Goal: Check status: Check status

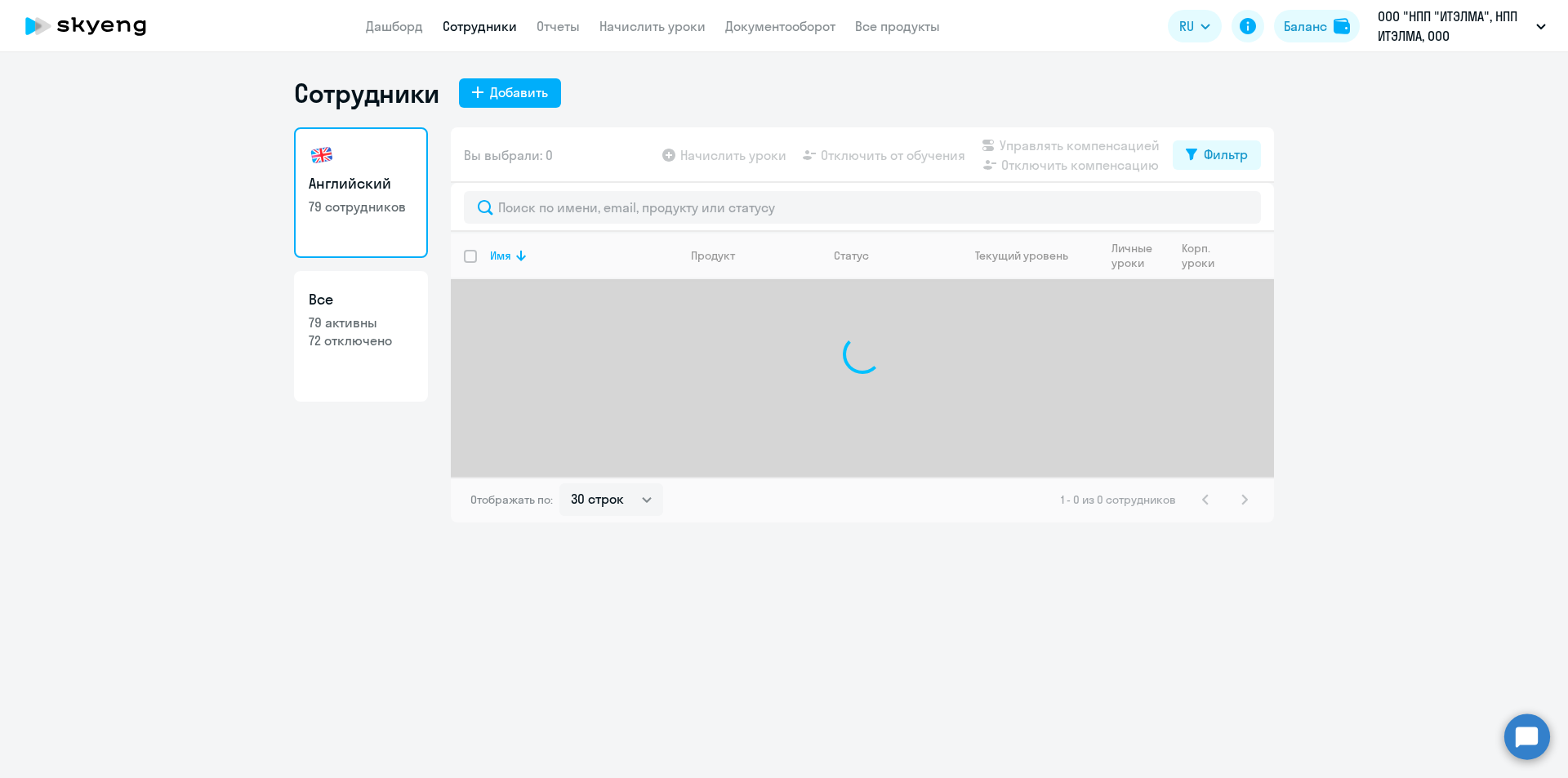
select select "30"
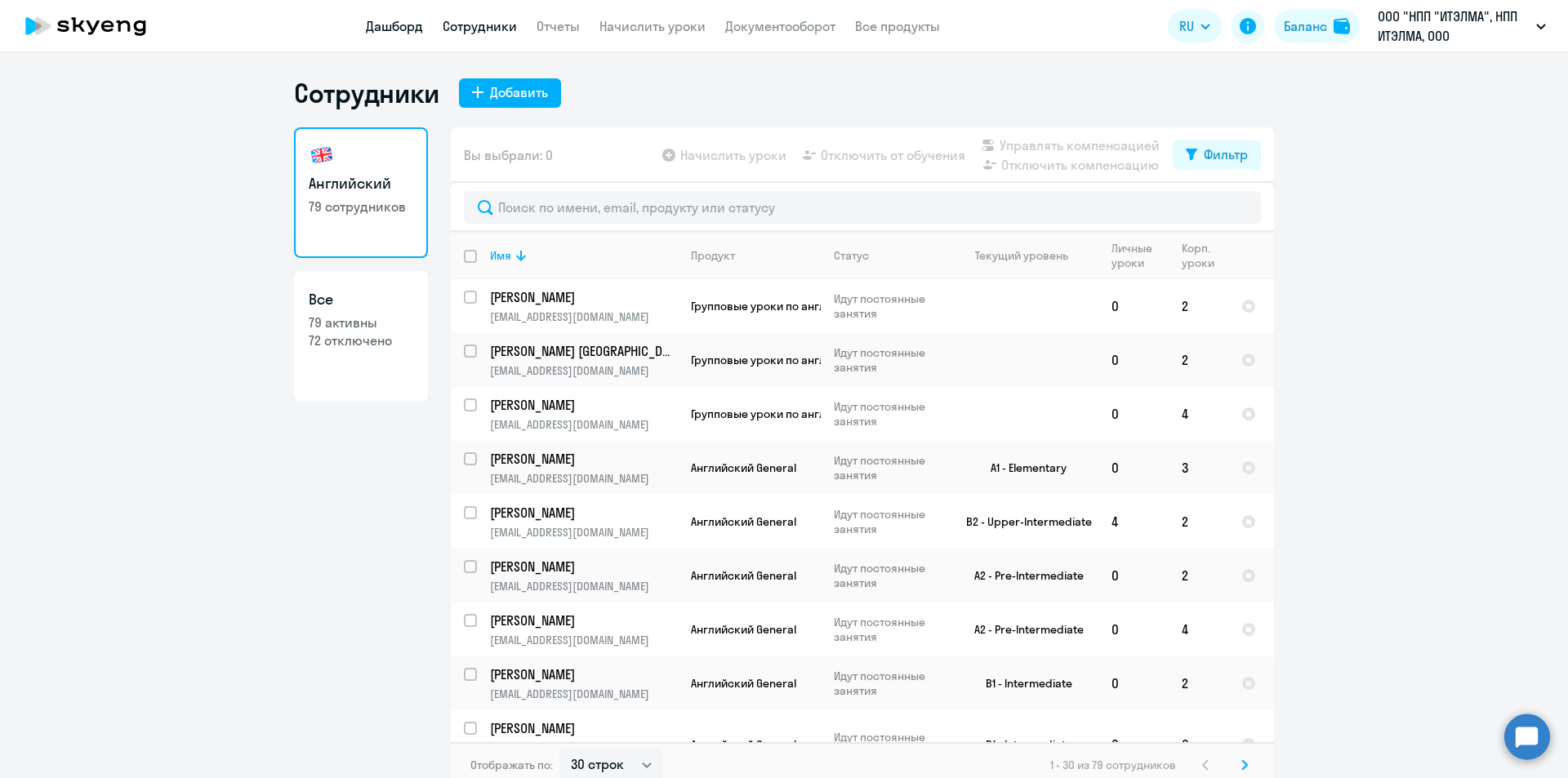
click at [378, 18] on link "Дашборд" at bounding box center [394, 26] width 57 height 16
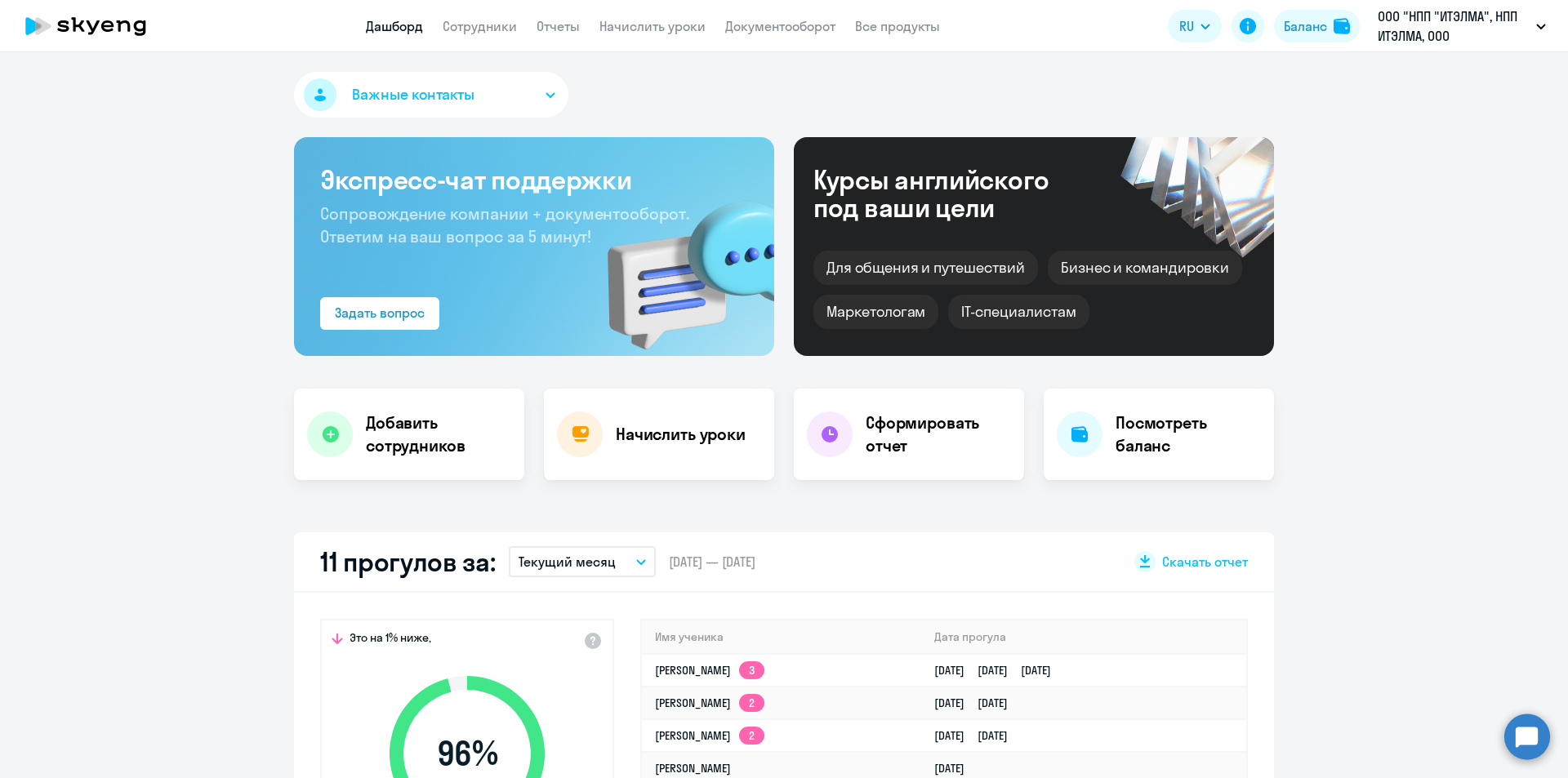
scroll to position [81, 0]
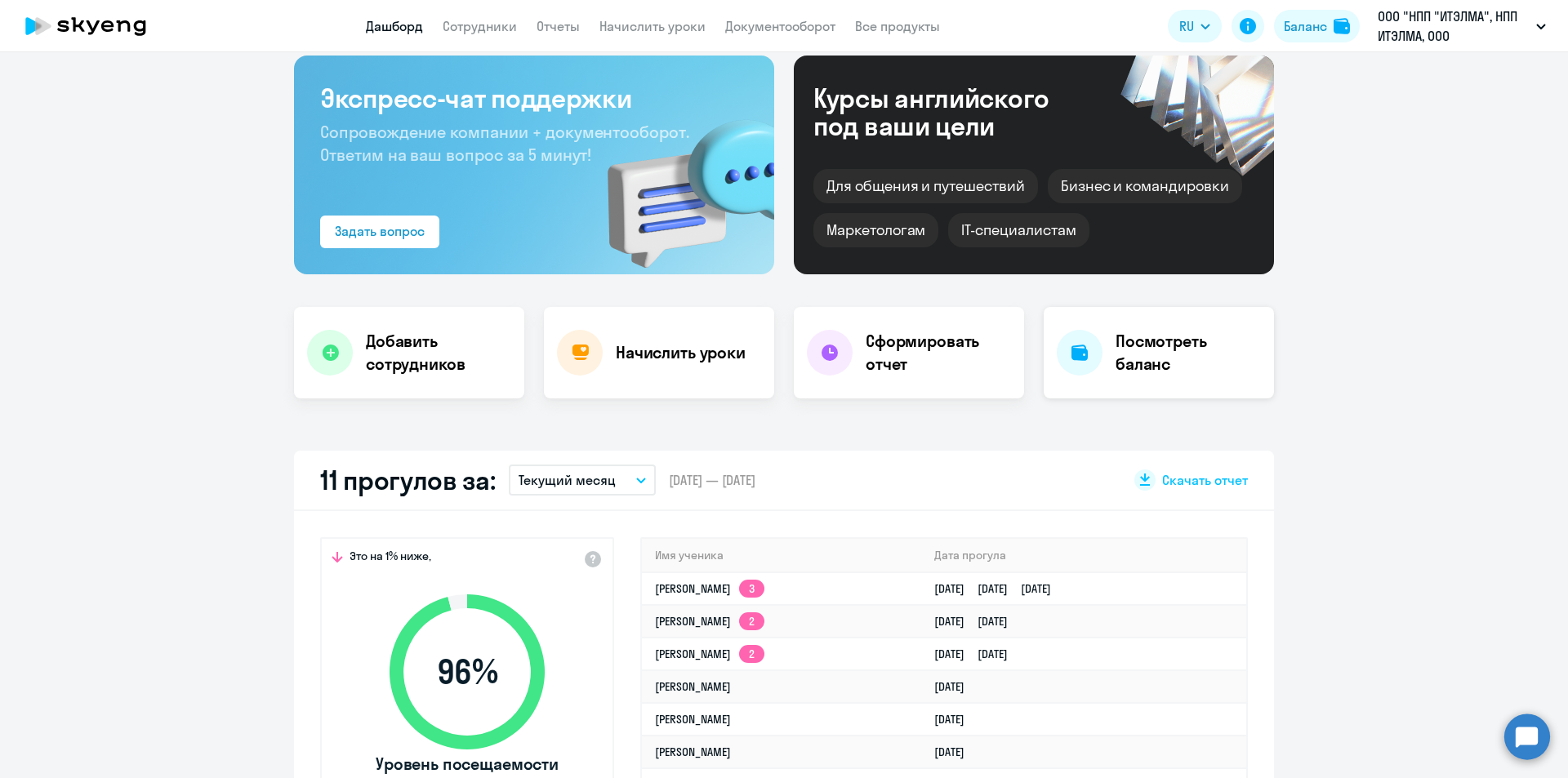
click at [1130, 338] on h4 "Посмотреть баланс" at bounding box center [1188, 353] width 145 height 45
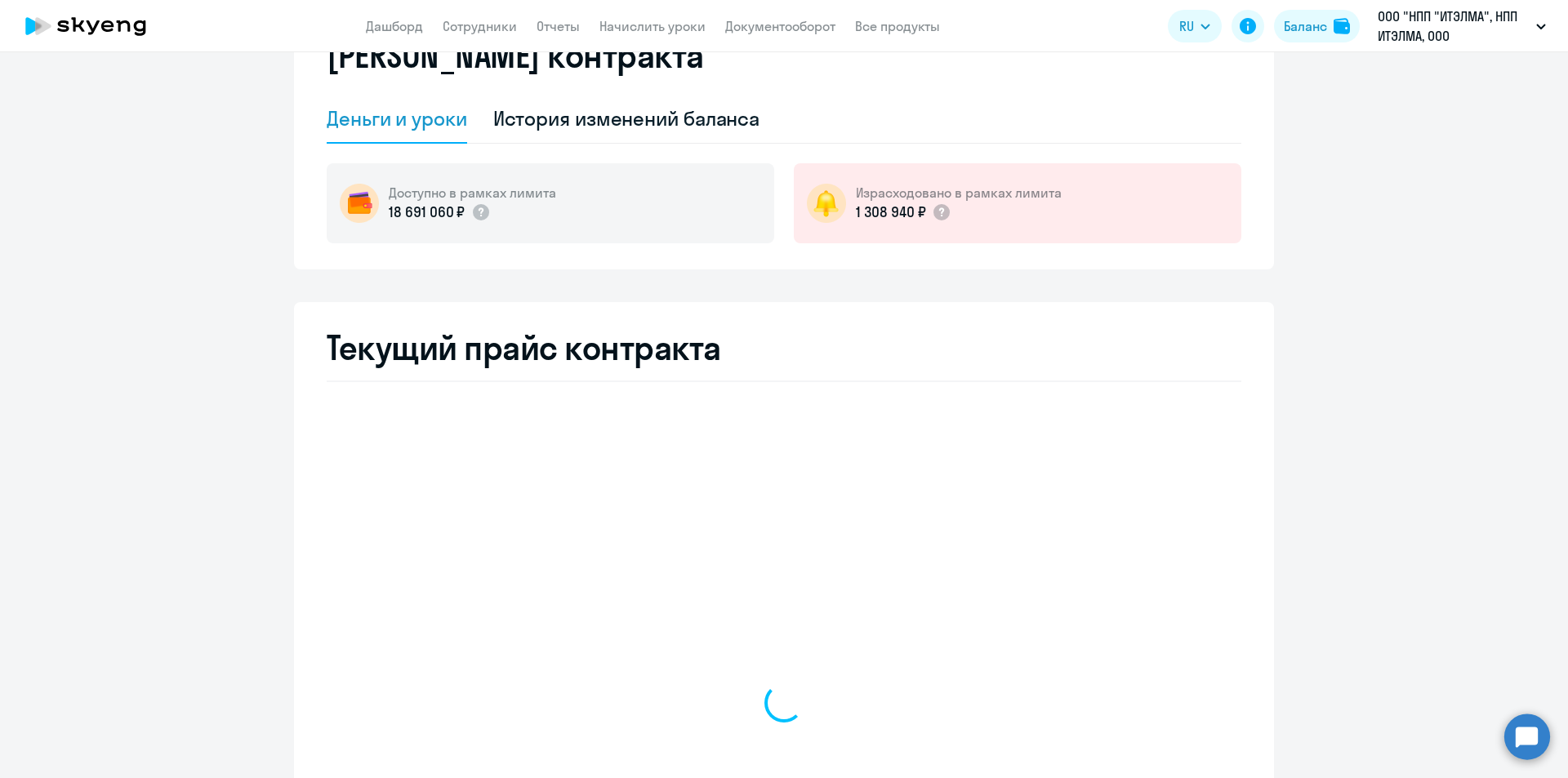
select select "english_adult_not_native_speaker"
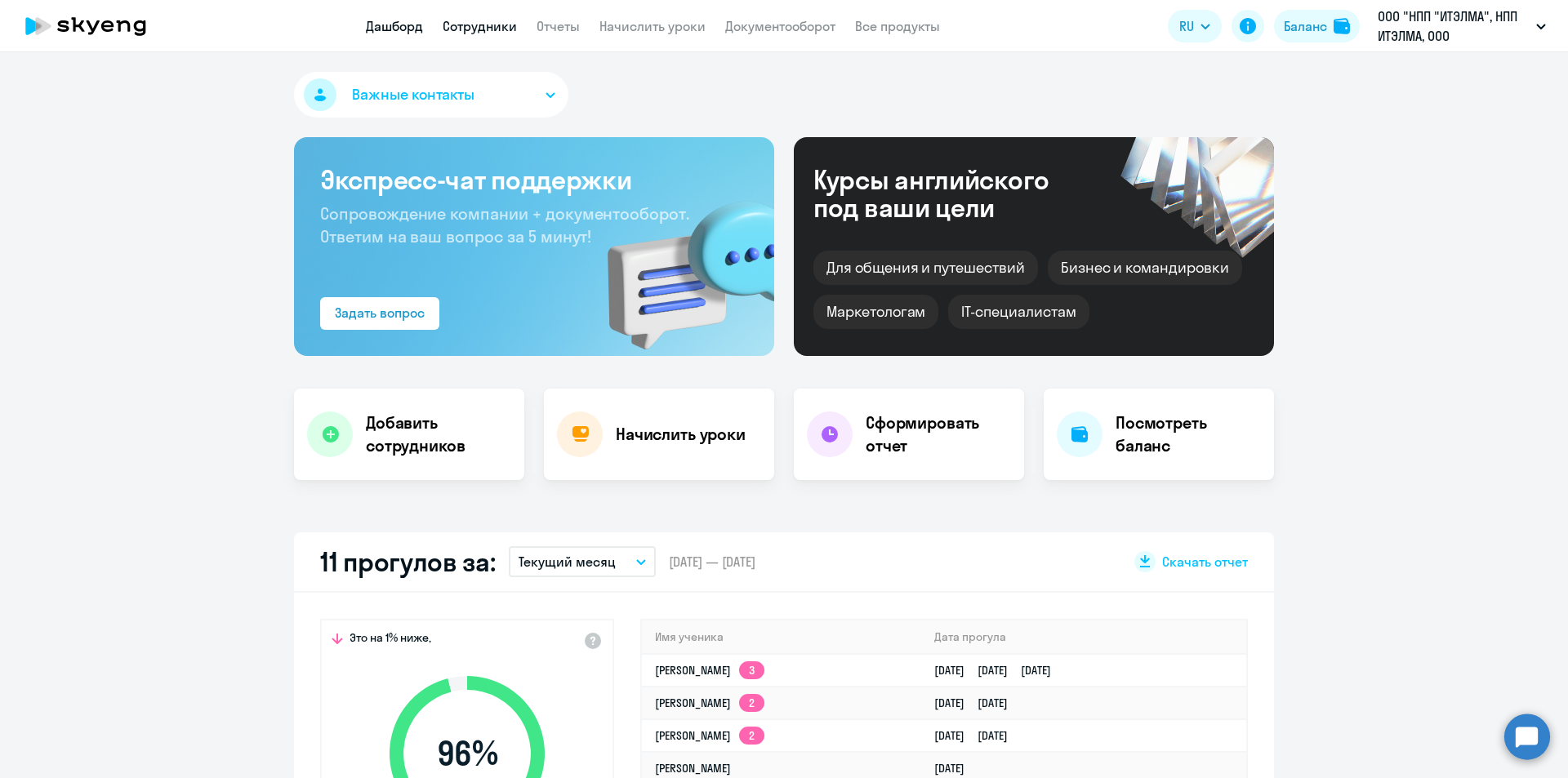
click at [491, 21] on link "Сотрудники" at bounding box center [480, 26] width 74 height 16
select select "30"
